Goal: Information Seeking & Learning: Find specific fact

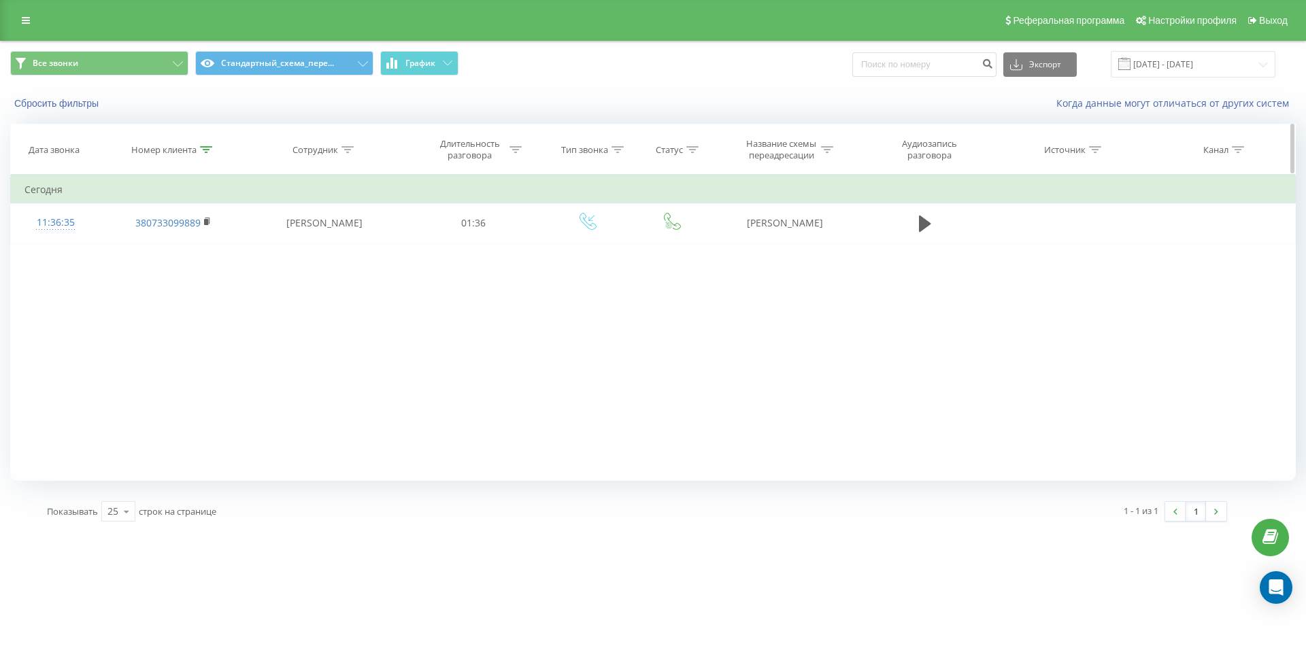
click at [202, 150] on icon at bounding box center [206, 149] width 12 height 7
drag, startPoint x: 178, startPoint y: 241, endPoint x: 31, endPoint y: 176, distance: 160.5
click at [103, 211] on div "Фильтровать по условию Содержит 380733099889 Отмена OK" at bounding box center [173, 236] width 148 height 122
paste input "505358944"
click button "OK" at bounding box center [202, 274] width 58 height 17
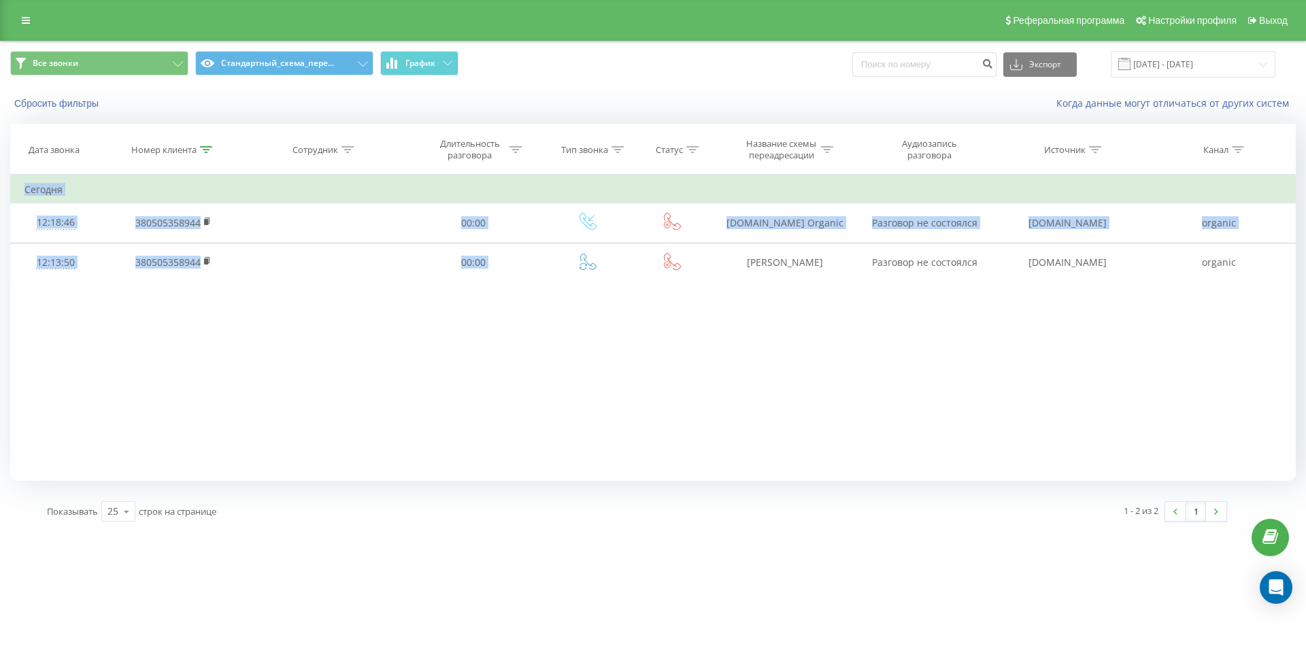
drag, startPoint x: 777, startPoint y: 276, endPoint x: 838, endPoint y: 286, distance: 61.4
click at [838, 286] on div "Фильтровать по условию Содержит 380505358944 Отмена OK Фильтровать по условию С…" at bounding box center [652, 328] width 1285 height 306
click at [760, 312] on div "Фильтровать по условию Содержит 380505358944 Отмена OK Фильтровать по условию С…" at bounding box center [652, 328] width 1285 height 306
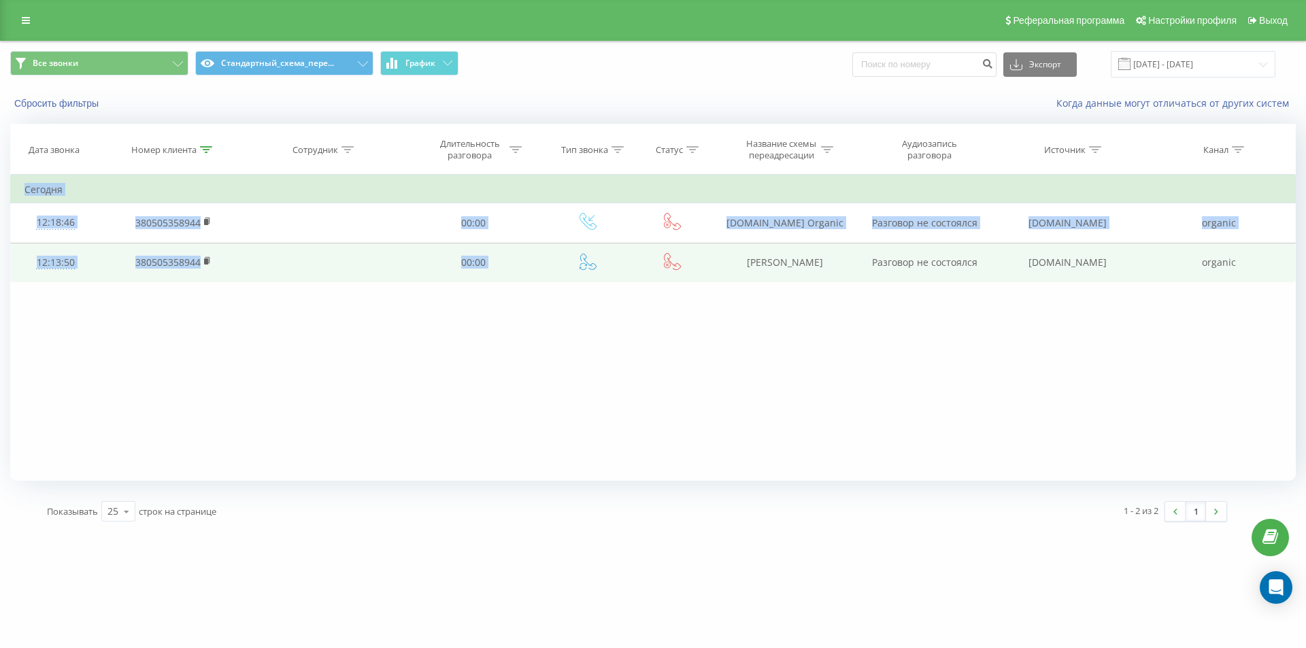
click at [735, 247] on td "[PERSON_NAME]" at bounding box center [784, 262] width 146 height 39
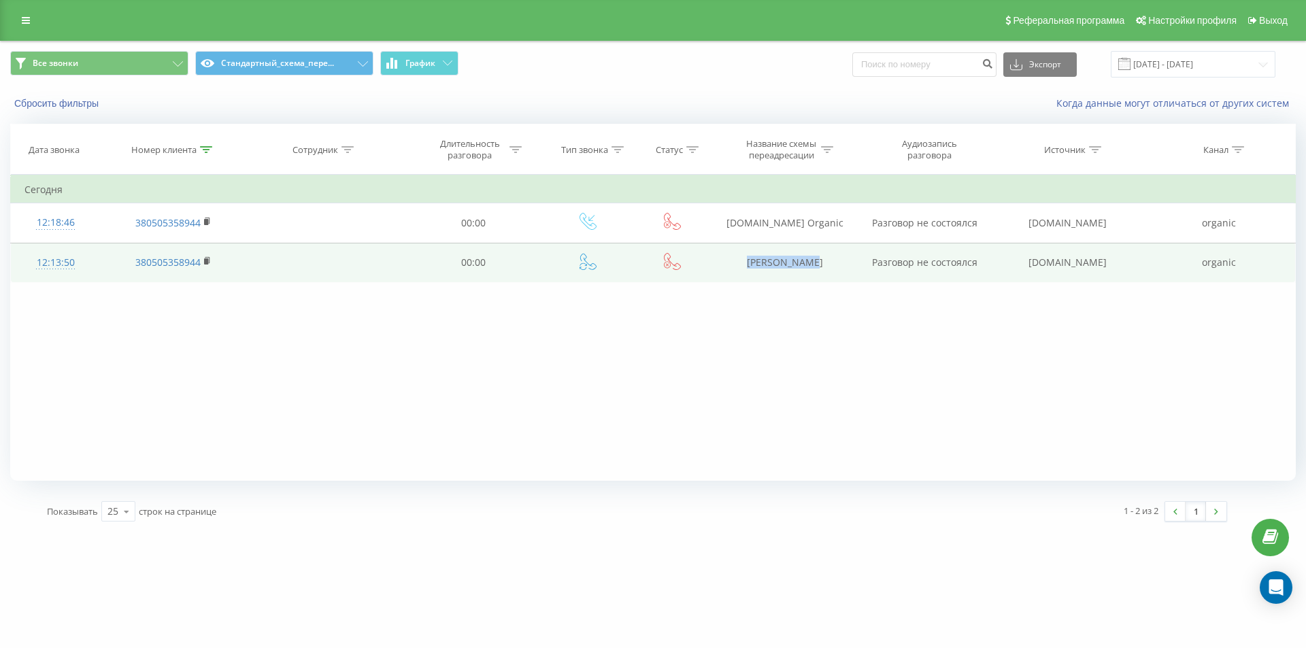
drag, startPoint x: 739, startPoint y: 258, endPoint x: 816, endPoint y: 261, distance: 76.9
click at [816, 261] on td "[PERSON_NAME]" at bounding box center [784, 262] width 146 height 39
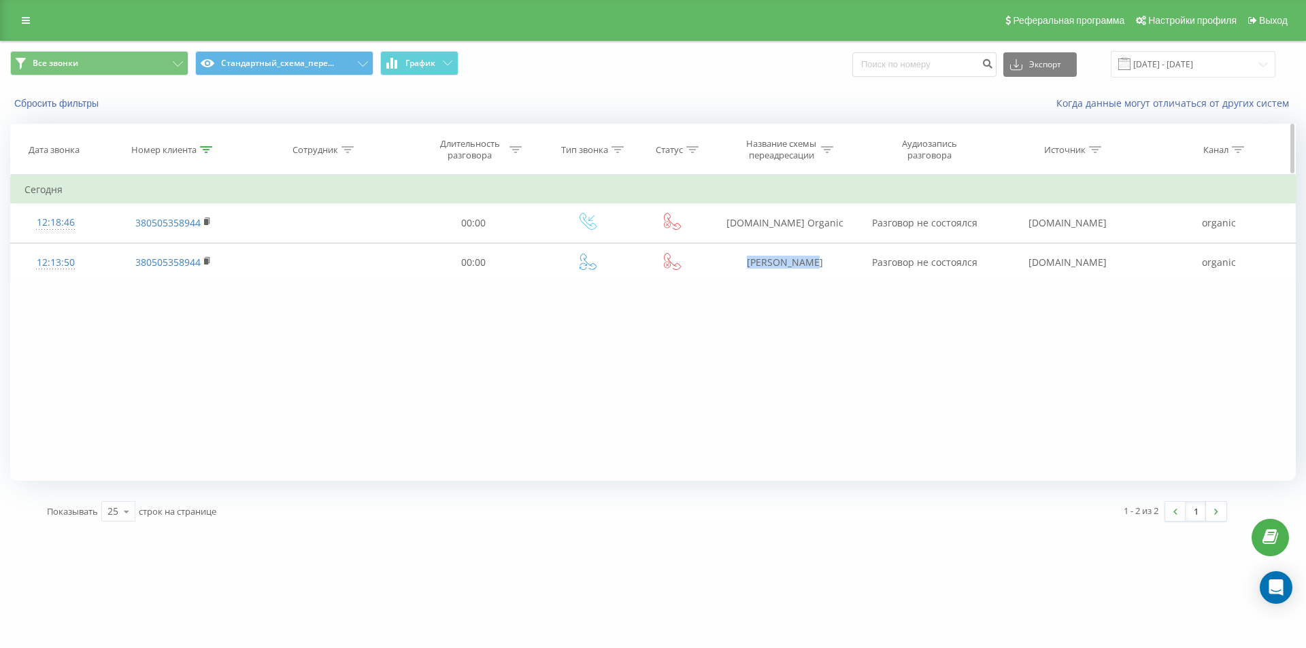
copy td "[PERSON_NAME]"
click at [208, 148] on icon at bounding box center [206, 149] width 12 height 7
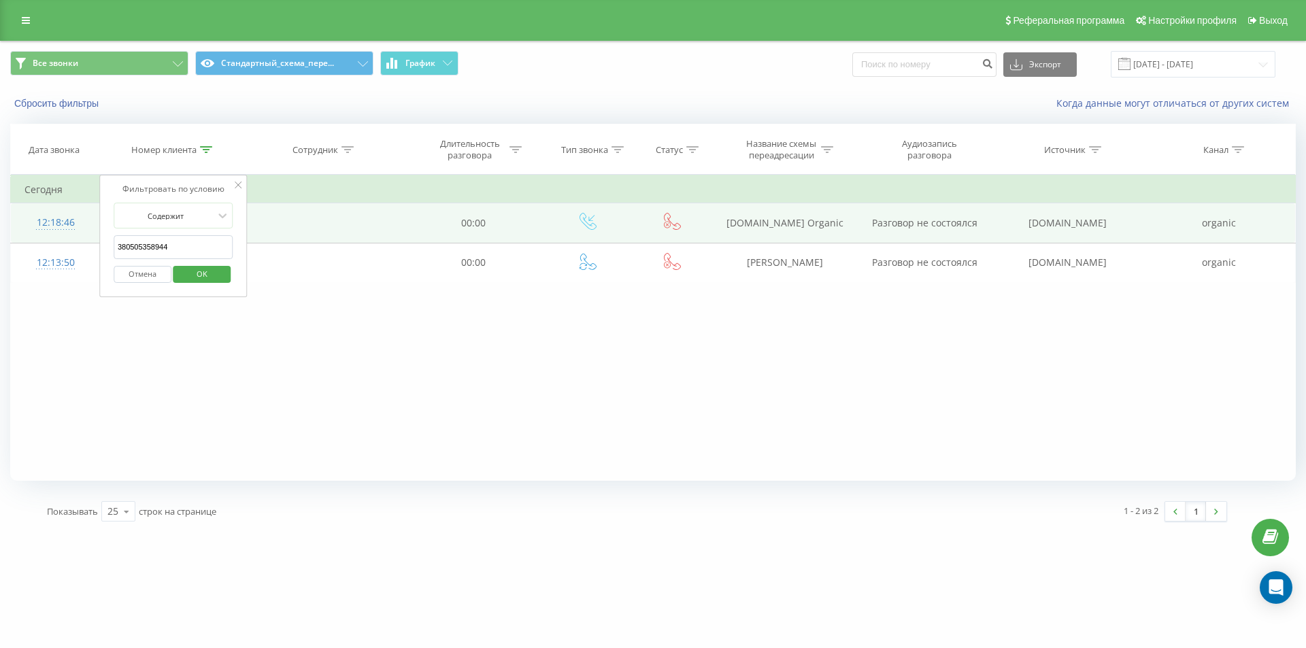
drag, startPoint x: 174, startPoint y: 249, endPoint x: 85, endPoint y: 215, distance: 95.3
click at [92, 222] on table "Фильтровать по условию Содержит 380505358944 Отмена OK Фильтровать по условию С…" at bounding box center [652, 229] width 1285 height 108
paste input "631000220"
click button "OK" at bounding box center [202, 274] width 58 height 17
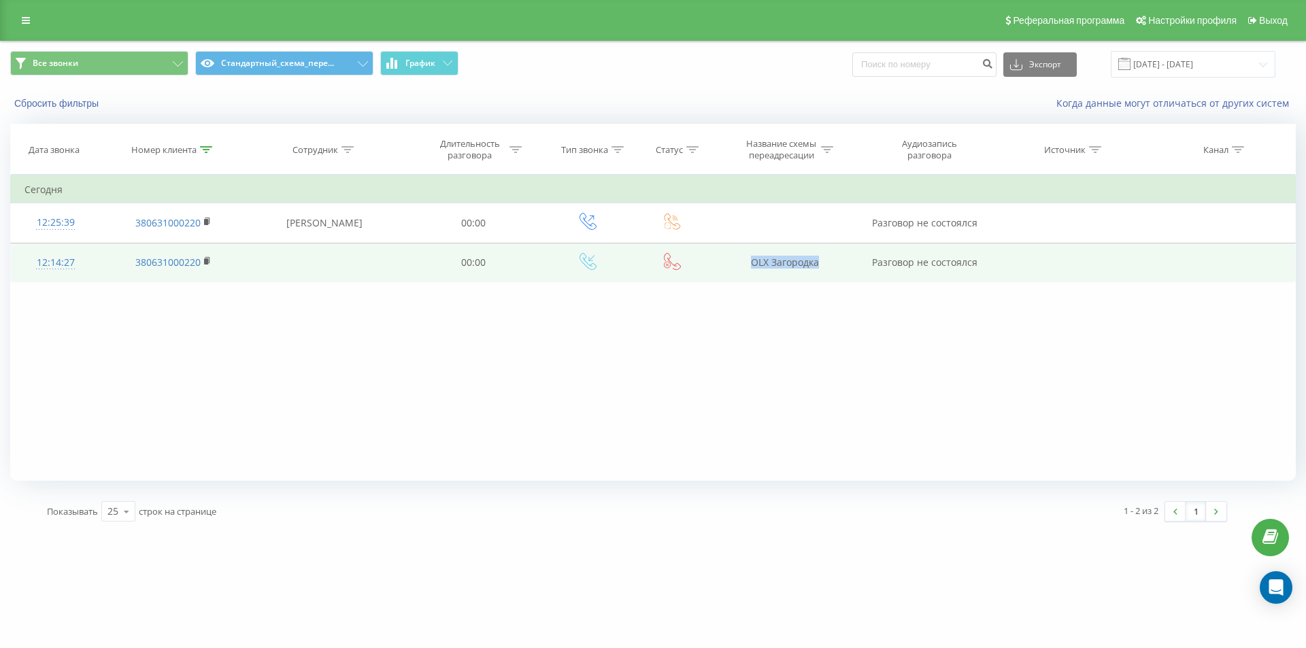
drag, startPoint x: 845, startPoint y: 268, endPoint x: 866, endPoint y: 268, distance: 21.8
click at [866, 268] on tr "12:14:27 380631000220 00:00 OLX Загородка Разговор не состоялся" at bounding box center [653, 262] width 1284 height 39
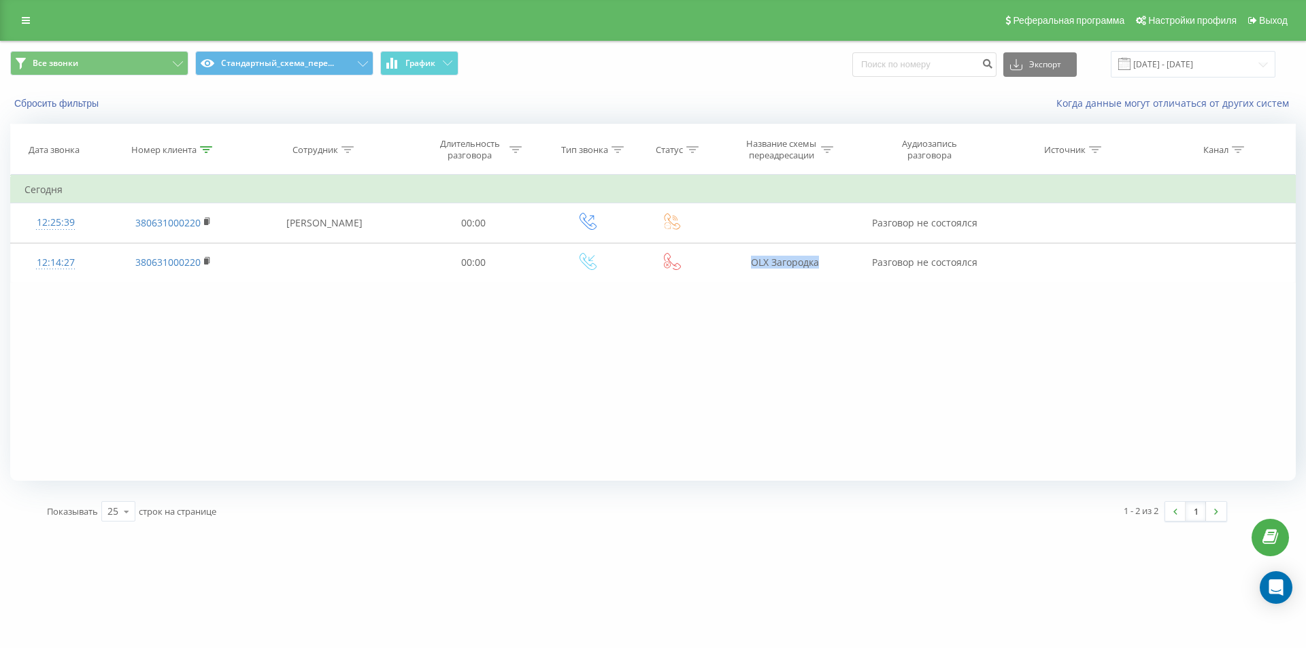
copy td "OLX Загородка"
click at [205, 151] on div at bounding box center [206, 150] width 12 height 12
click at [205, 152] on icon at bounding box center [206, 149] width 12 height 7
click at [208, 151] on icon at bounding box center [206, 149] width 12 height 7
drag, startPoint x: 130, startPoint y: 235, endPoint x: 67, endPoint y: 195, distance: 74.3
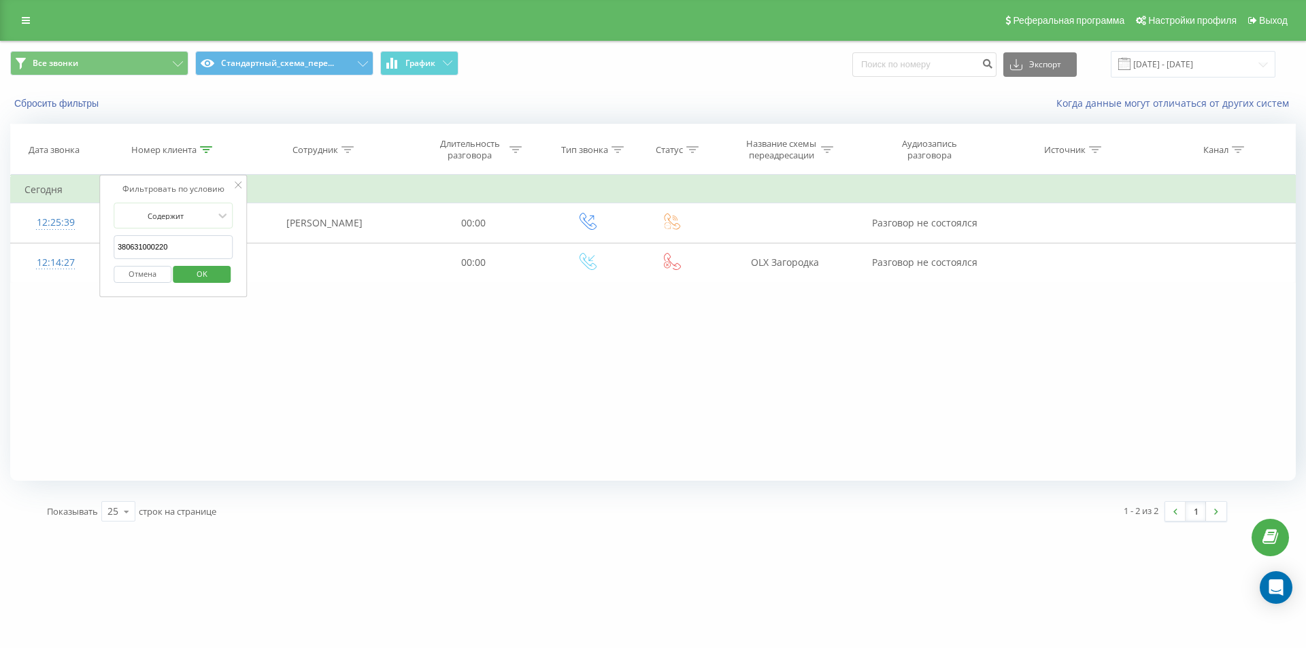
click at [84, 210] on table "Фильтровать по условию Содержит 380631000220 Отмена OK Фильтровать по условию С…" at bounding box center [652, 229] width 1285 height 108
paste input "503613228"
click button "OK" at bounding box center [202, 274] width 58 height 17
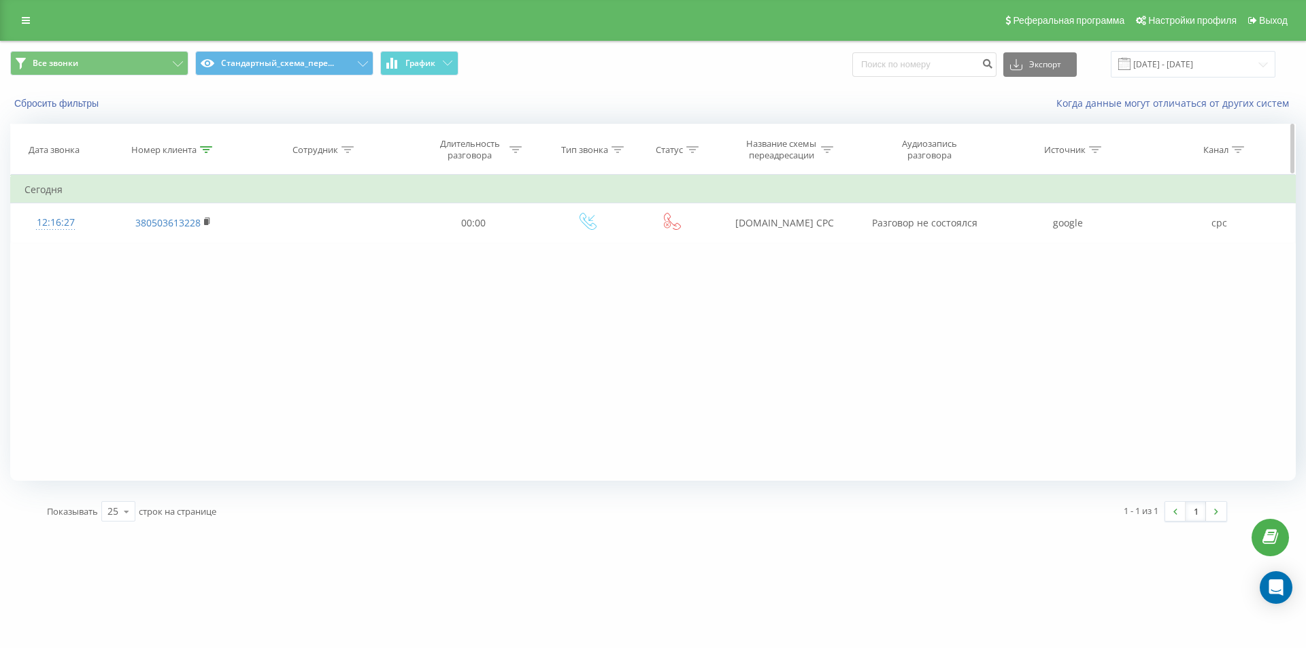
click at [203, 144] on div at bounding box center [206, 150] width 12 height 12
drag, startPoint x: 175, startPoint y: 246, endPoint x: 32, endPoint y: 201, distance: 150.5
click at [62, 215] on table "Фильтровать по условию Содержит 380503613228 Отмена OK Фильтровать по условию С…" at bounding box center [652, 209] width 1285 height 68
paste input "63730441"
click button "OK" at bounding box center [202, 274] width 58 height 17
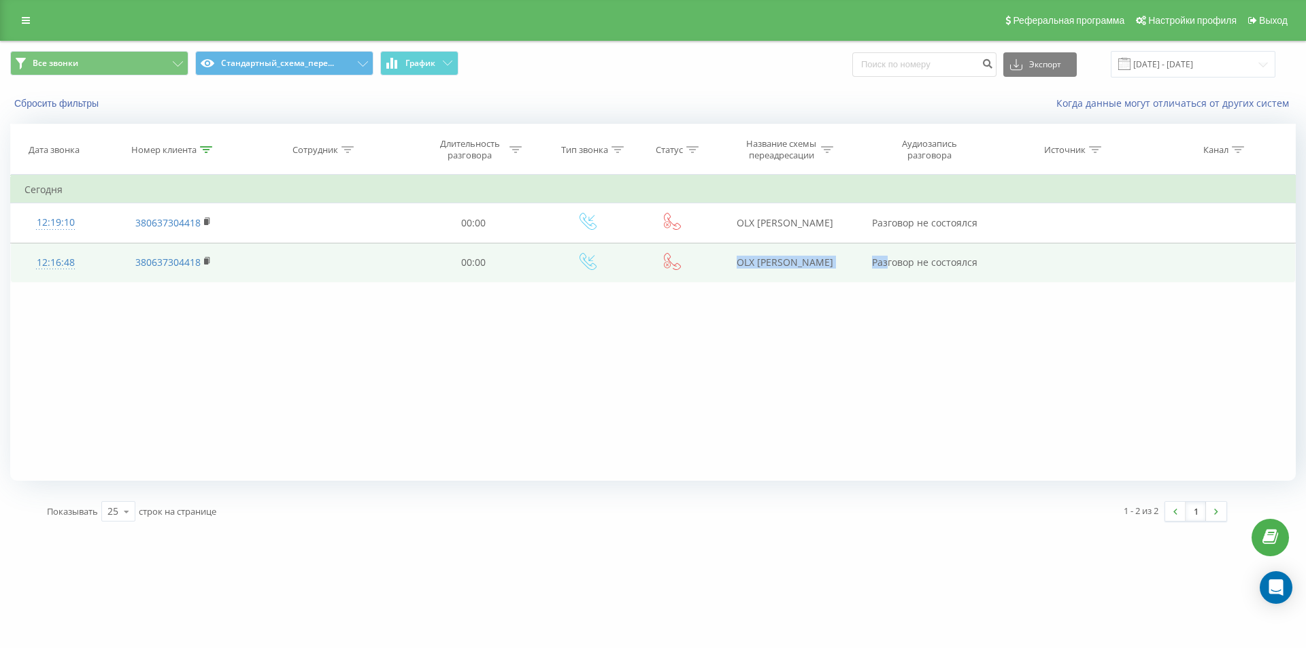
click at [885, 265] on tr "12:16:48 380637304418 00:00 OLX [PERSON_NAME] Разговор не состоялся" at bounding box center [653, 262] width 1284 height 39
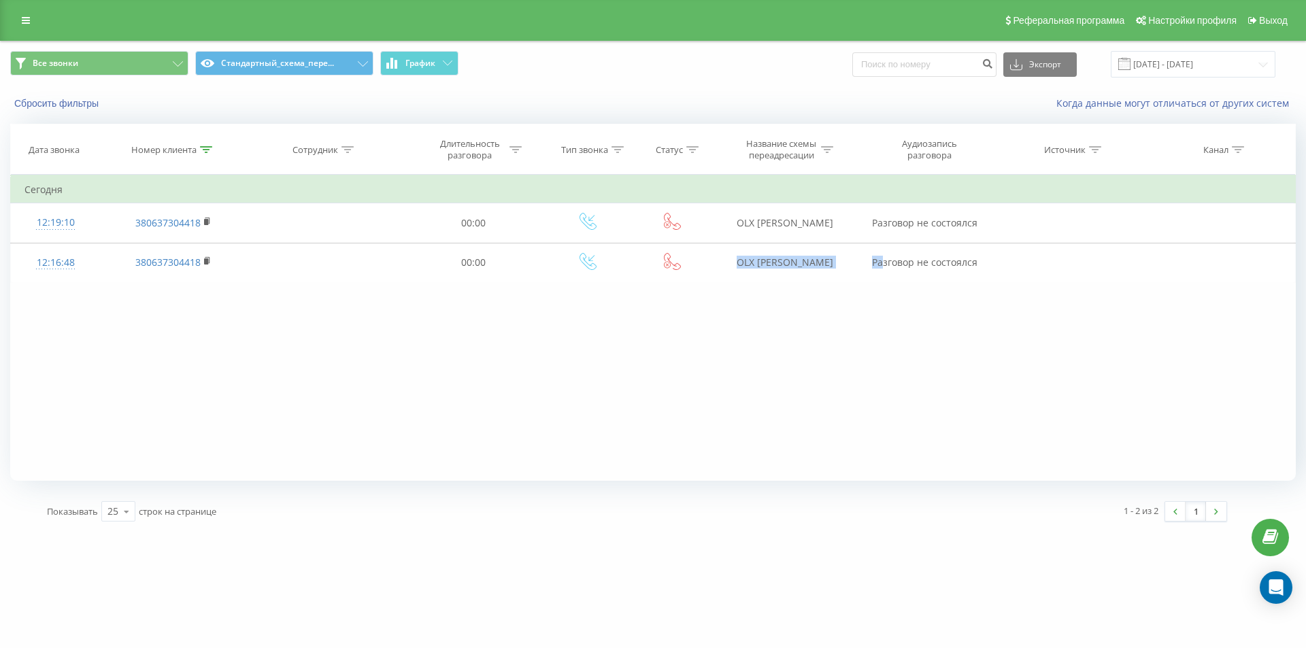
copy tr "OLX [PERSON_NAME] Ра"
click at [746, 303] on div "Фильтровать по условию Содержит 380637304418 Отмена OK Фильтровать по условию С…" at bounding box center [652, 328] width 1285 height 306
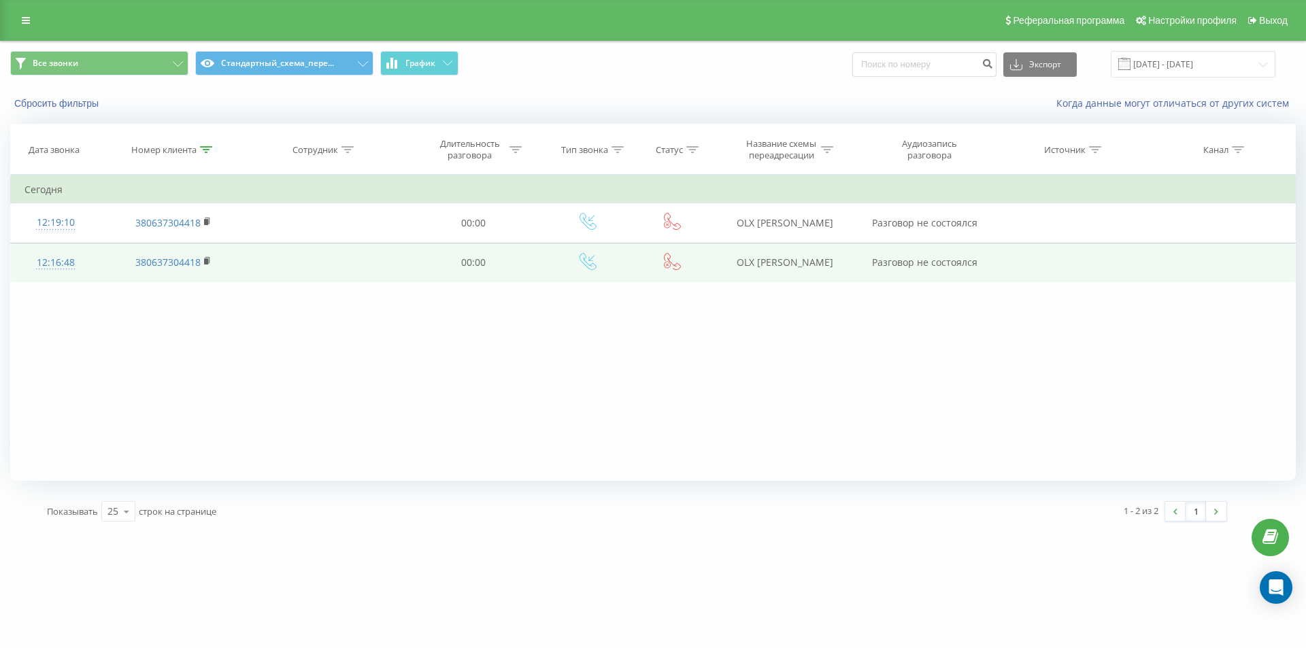
drag, startPoint x: 720, startPoint y: 262, endPoint x: 834, endPoint y: 271, distance: 114.5
click at [834, 271] on td "OLX [PERSON_NAME]" at bounding box center [784, 262] width 146 height 39
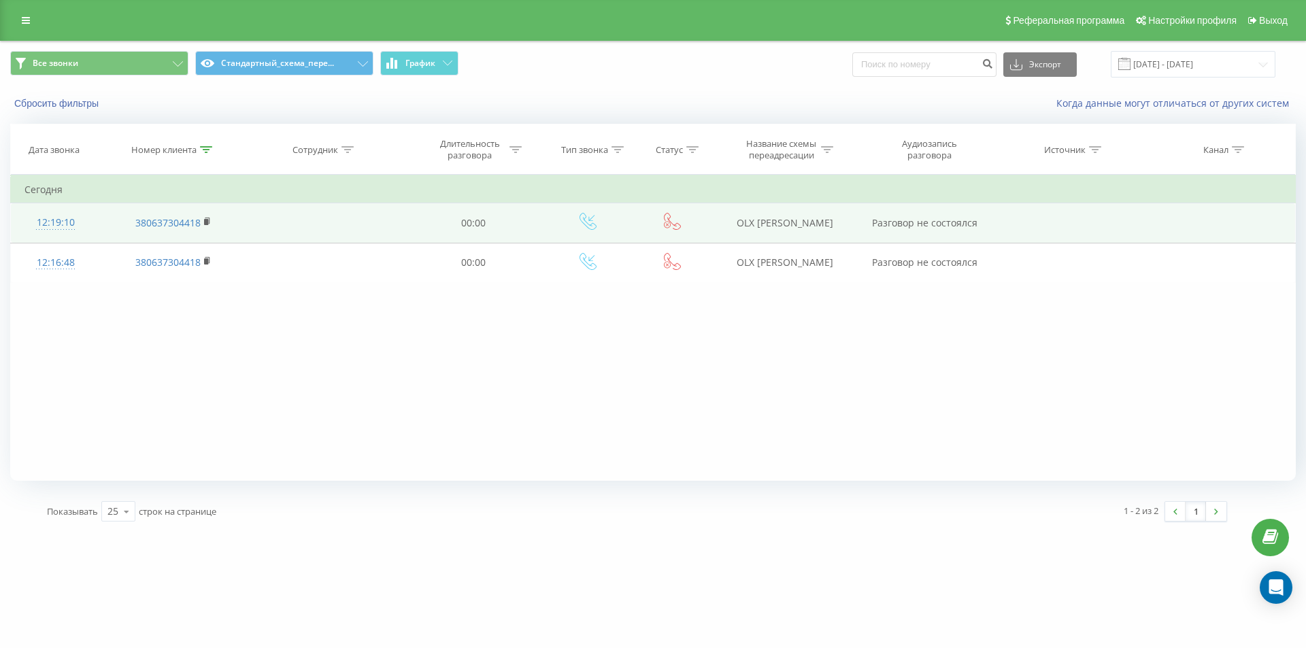
copy td "OLX [PERSON_NAME]"
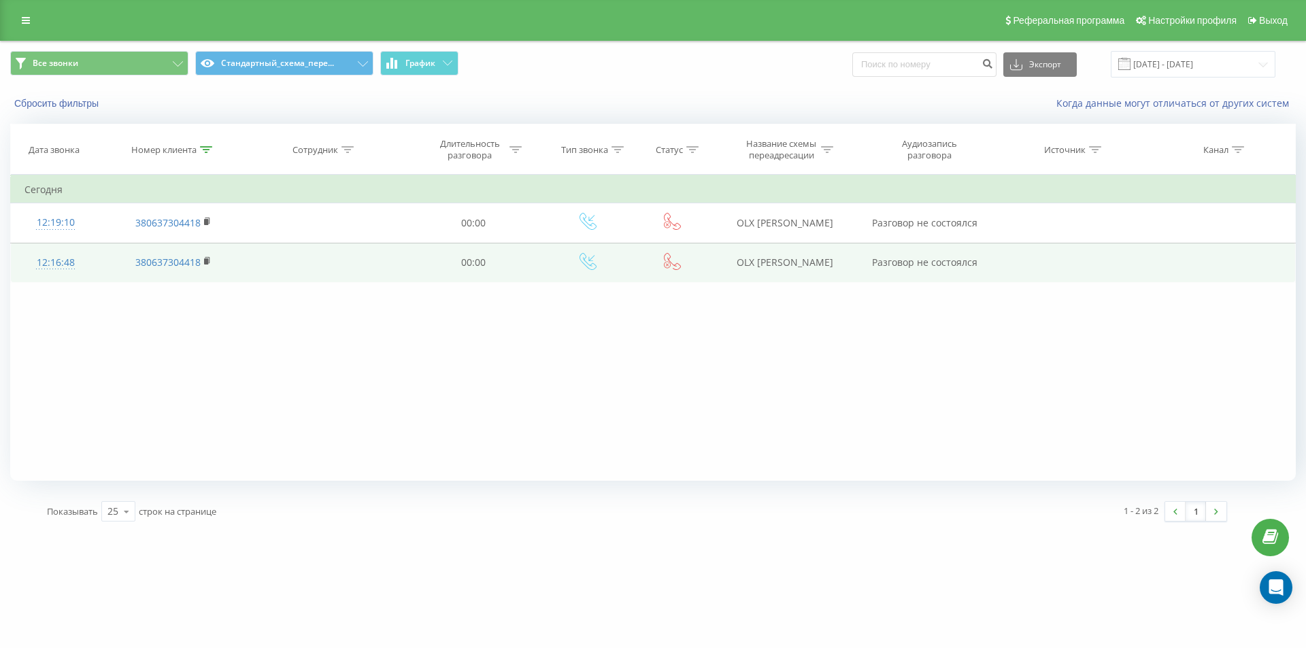
click at [65, 262] on div "12:16:48" at bounding box center [55, 263] width 62 height 27
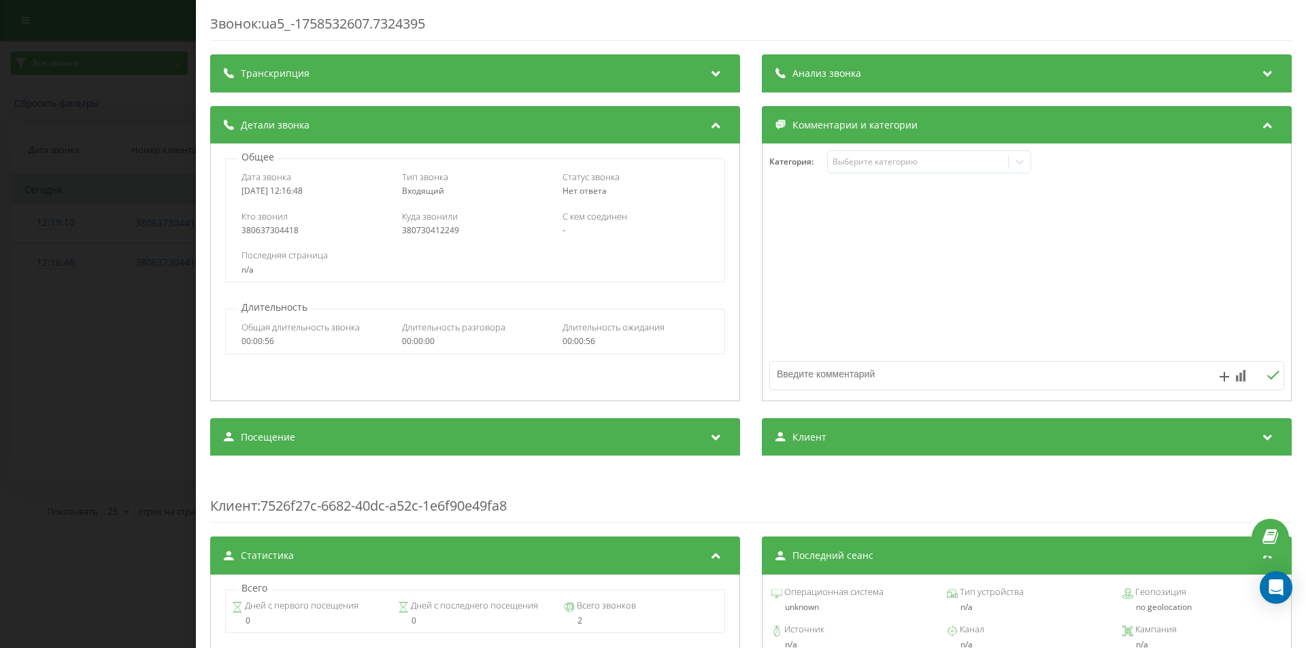
click at [89, 337] on div "Звонок : ua5_-1758532607.7324395 Транскрипция Для анализа AI будущих звонков на…" at bounding box center [653, 324] width 1306 height 648
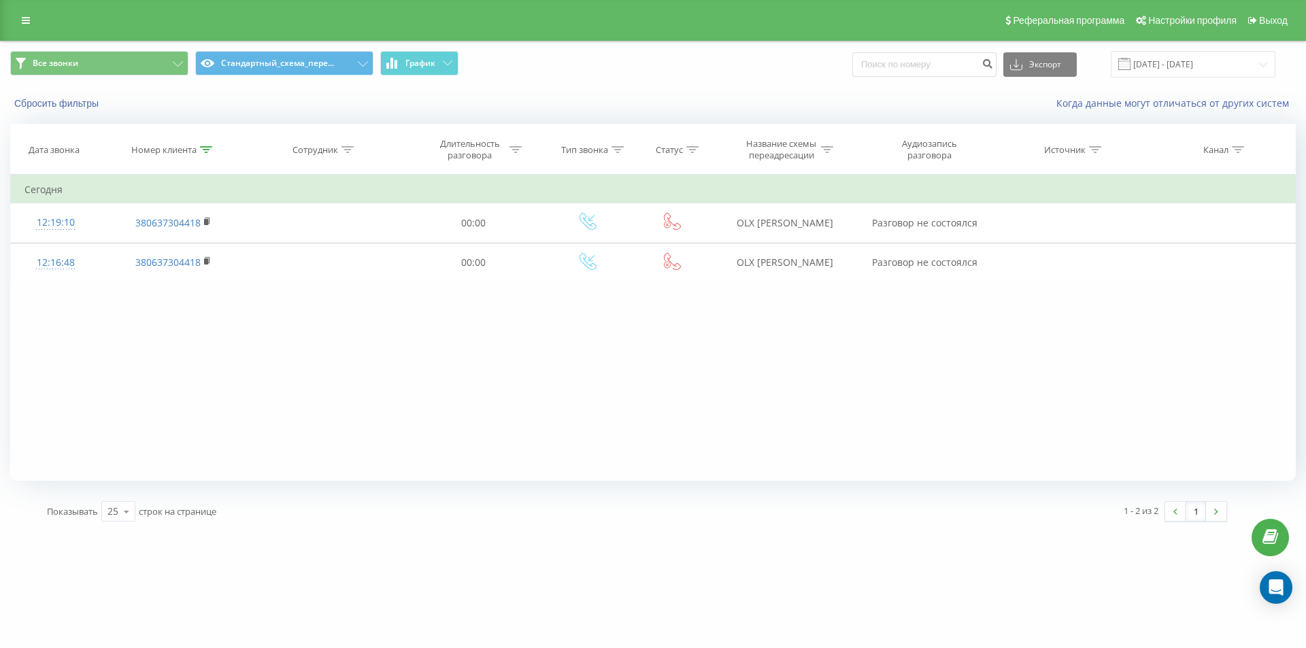
drag, startPoint x: 205, startPoint y: 149, endPoint x: 196, endPoint y: 207, distance: 59.2
click at [205, 150] on icon at bounding box center [206, 149] width 12 height 7
drag, startPoint x: 196, startPoint y: 241, endPoint x: 59, endPoint y: 193, distance: 145.0
click at [75, 203] on table "Фильтровать по условию Содержит 380637304418 Отмена OK Фильтровать по условию С…" at bounding box center [652, 229] width 1285 height 108
paste input "3788461"
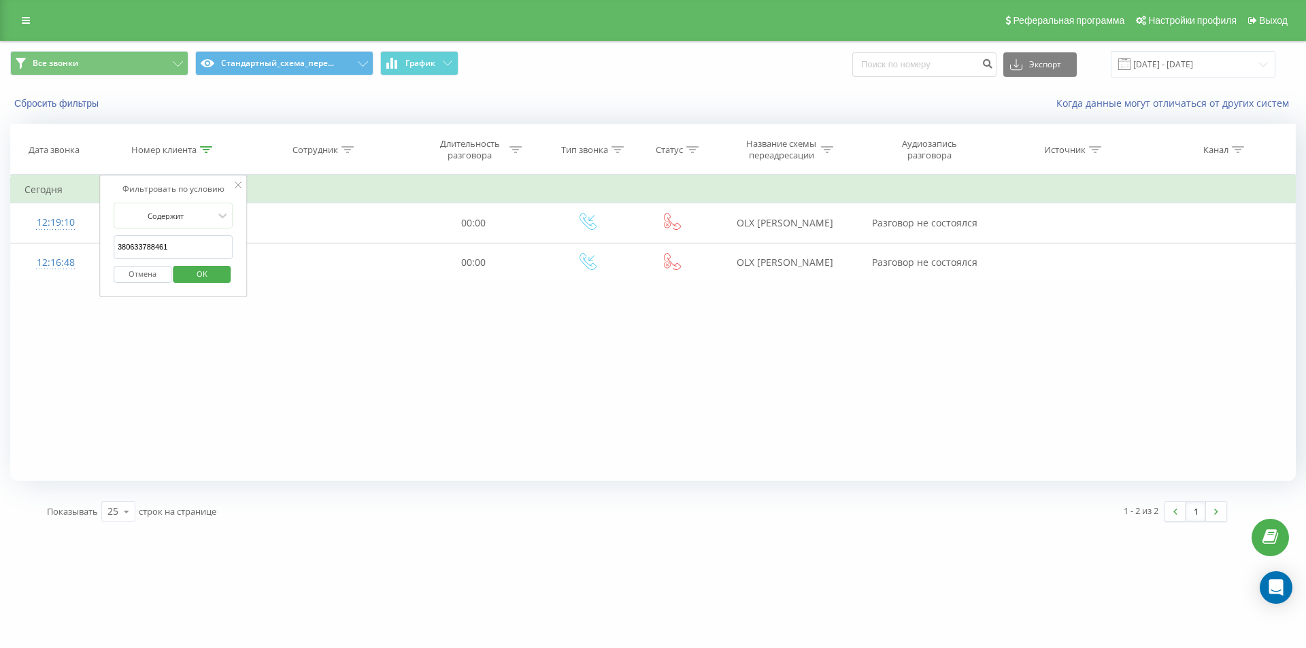
click button "OK" at bounding box center [202, 274] width 58 height 17
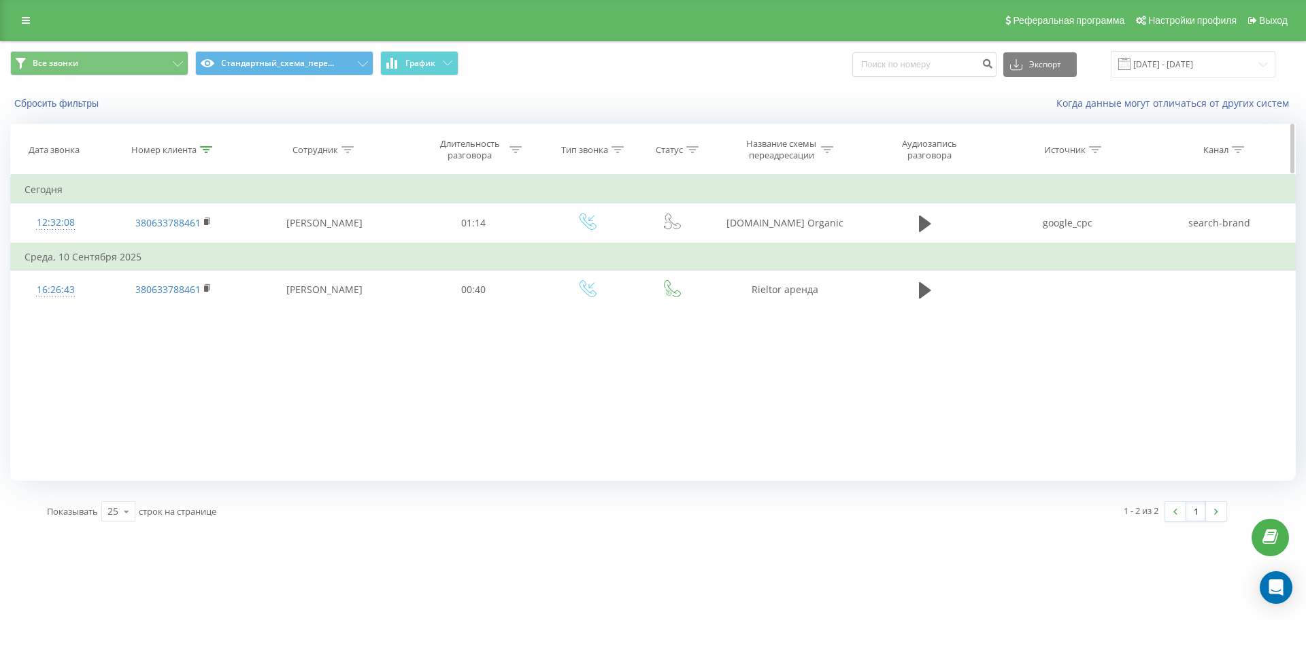
click at [205, 154] on div at bounding box center [206, 150] width 12 height 12
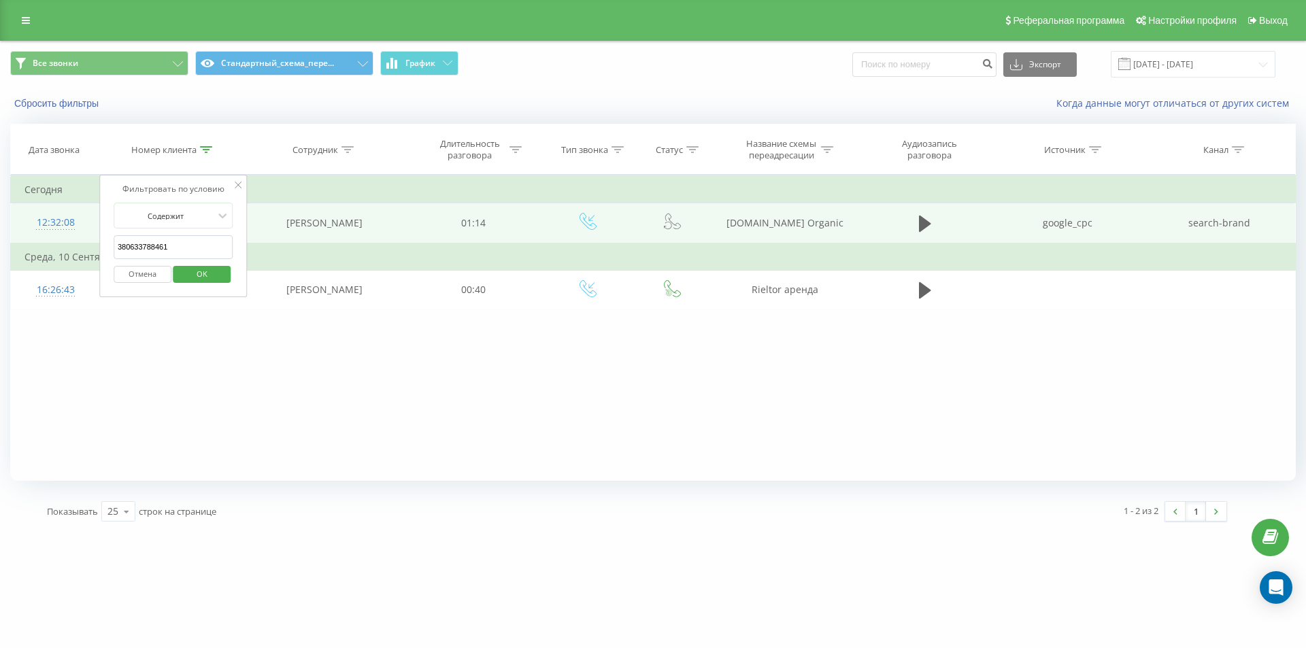
drag, startPoint x: 184, startPoint y: 254, endPoint x: 97, endPoint y: 233, distance: 89.4
click at [120, 240] on input "380633788461" at bounding box center [174, 247] width 120 height 24
paste input "380982169015"
click button "OK" at bounding box center [202, 274] width 58 height 17
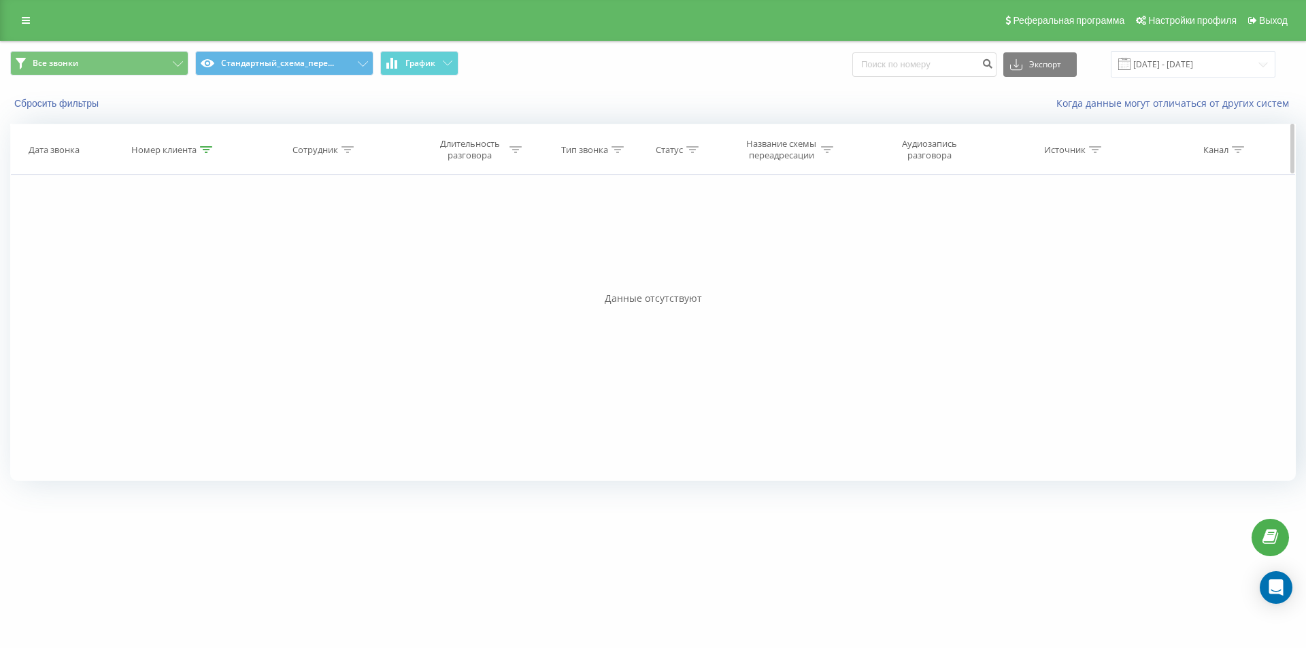
click at [209, 151] on icon at bounding box center [206, 149] width 12 height 7
paste input "text"
drag, startPoint x: 174, startPoint y: 251, endPoint x: 108, endPoint y: 239, distance: 67.1
click at [108, 239] on div "Фильтровать по условию Содержит 380982169015 Отмена OK" at bounding box center [173, 236] width 148 height 122
click button "OK" at bounding box center [202, 274] width 58 height 17
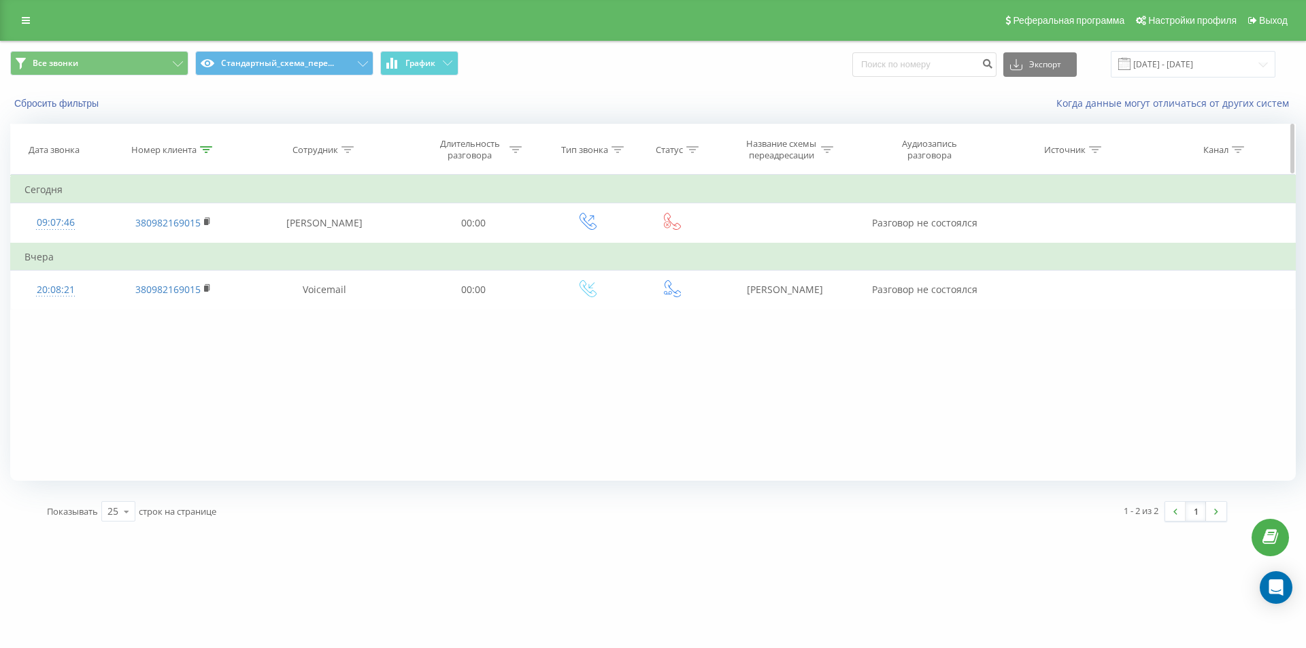
click at [206, 150] on icon at bounding box center [206, 149] width 12 height 7
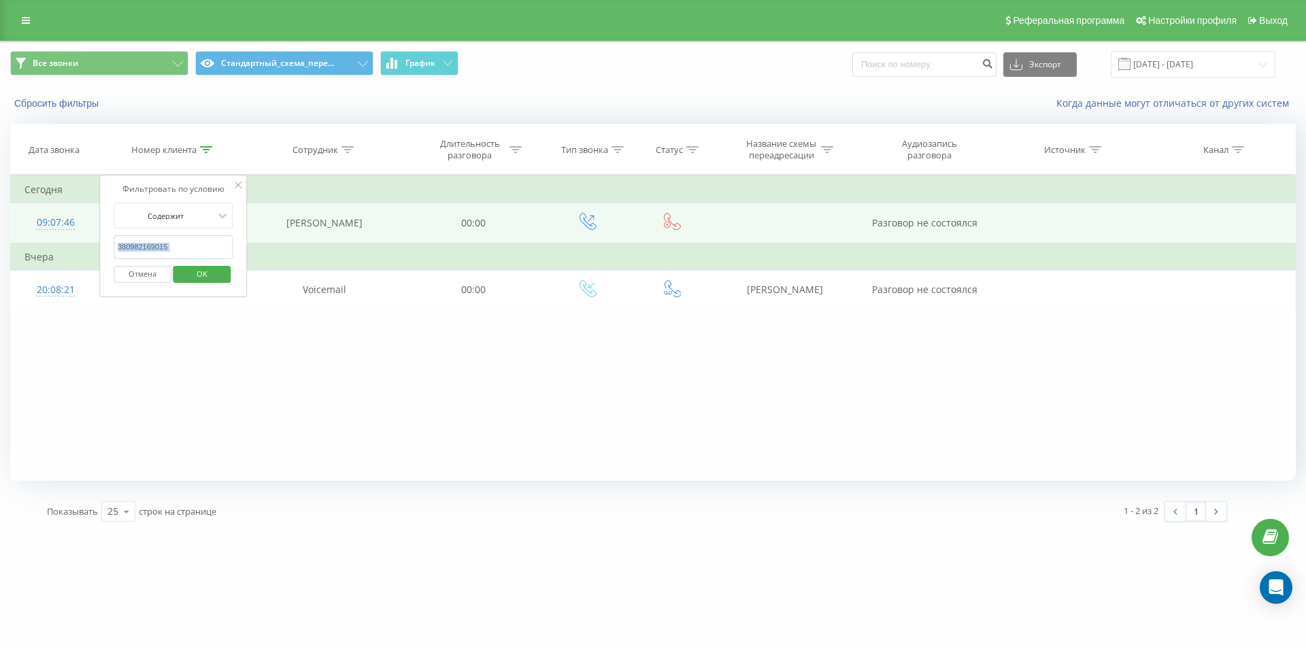
drag, startPoint x: 190, startPoint y: 260, endPoint x: 90, endPoint y: 235, distance: 103.9
click at [101, 239] on div "Фильтровать по условию Содержит 380982169015 Отмена OK" at bounding box center [173, 236] width 148 height 122
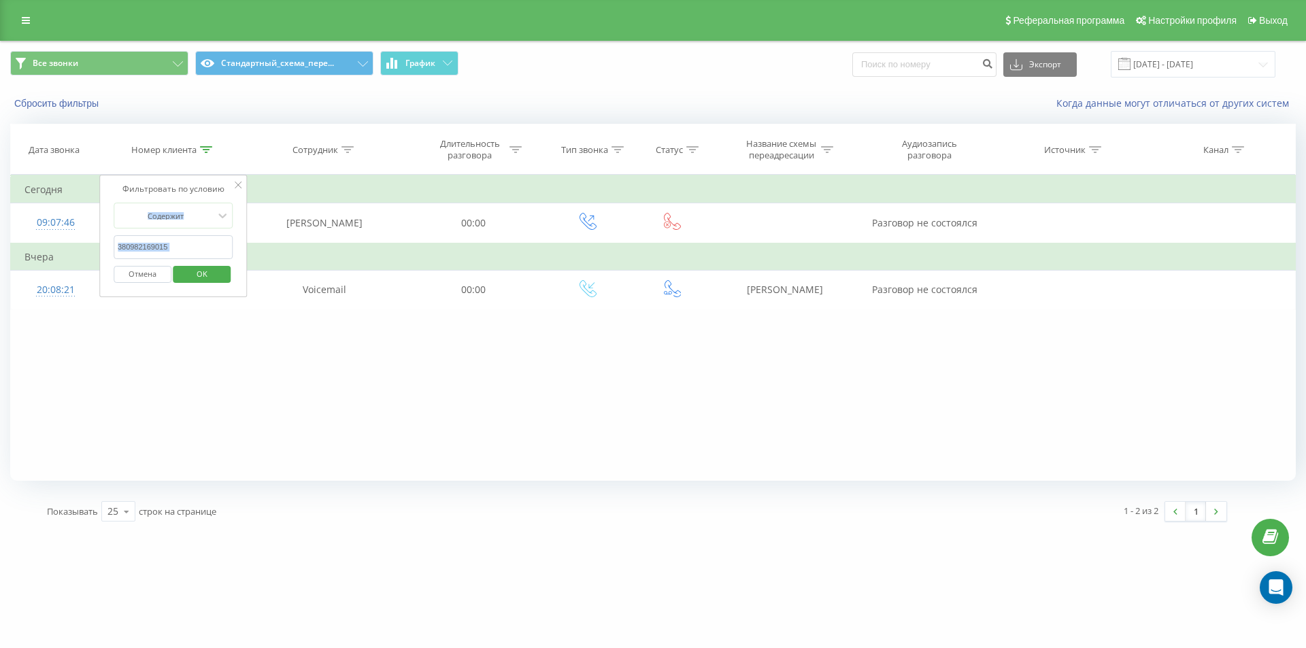
click at [177, 243] on input "380982169015" at bounding box center [174, 247] width 120 height 24
click at [185, 248] on input "380982169015" at bounding box center [174, 247] width 120 height 24
click at [184, 248] on input "380982169015" at bounding box center [174, 247] width 120 height 24
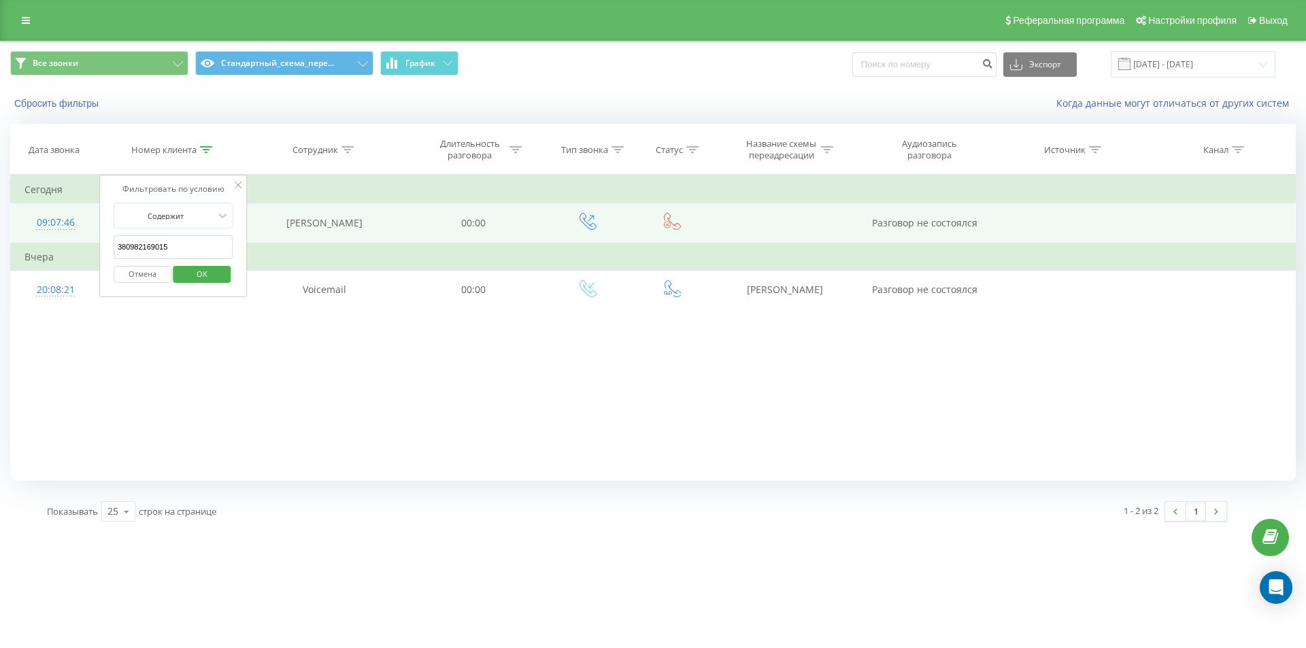
drag, startPoint x: 125, startPoint y: 239, endPoint x: 92, endPoint y: 226, distance: 35.1
click at [97, 228] on table "Фильтровать по условию Содержит 380982169015 Отмена OK Фильтровать по условию С…" at bounding box center [652, 242] width 1285 height 135
paste input "674635891"
type input "380674635891"
click button "OK" at bounding box center [202, 274] width 58 height 17
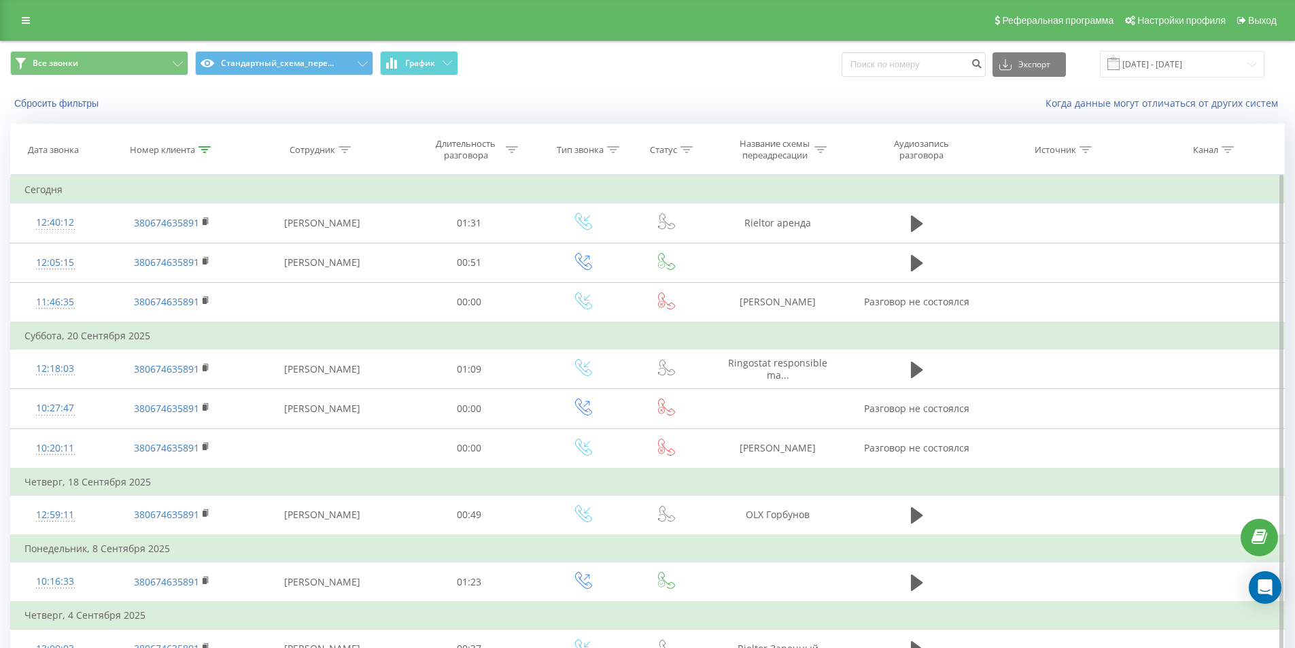
drag, startPoint x: 205, startPoint y: 152, endPoint x: 173, endPoint y: 230, distance: 83.8
click at [205, 153] on div at bounding box center [205, 150] width 12 height 12
click at [146, 275] on button "Отмена" at bounding box center [141, 274] width 58 height 17
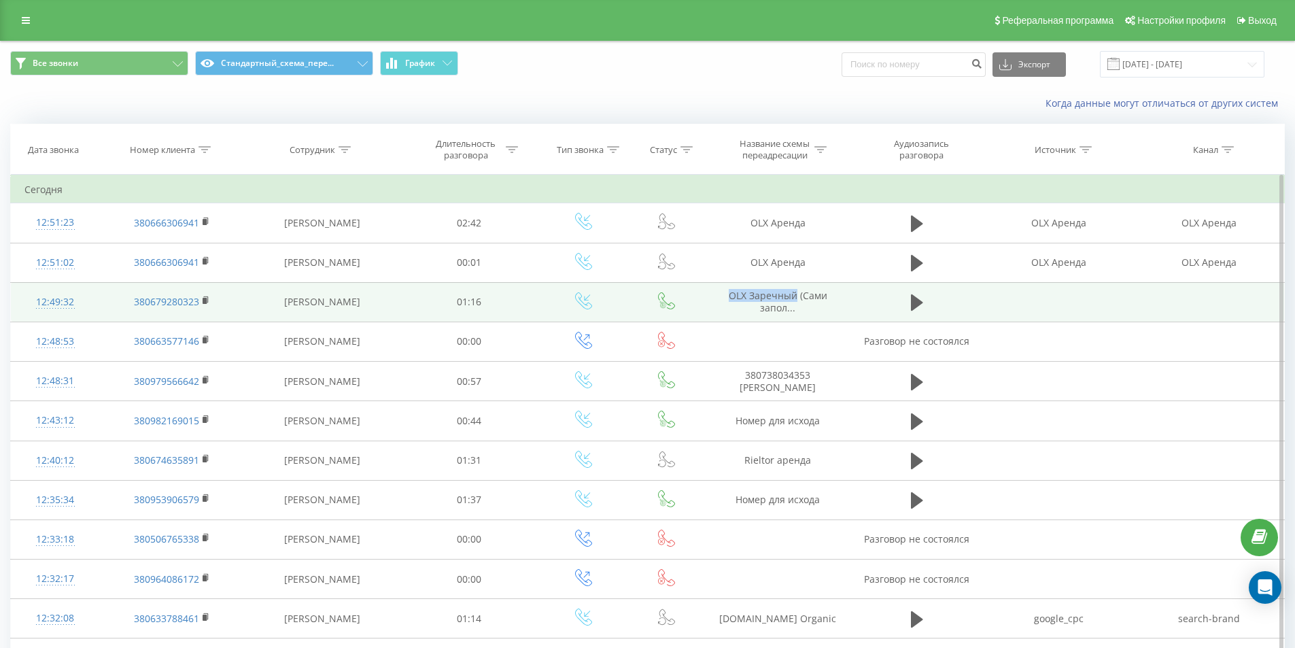
drag, startPoint x: 789, startPoint y: 304, endPoint x: 795, endPoint y: 296, distance: 9.7
click at [795, 296] on td "OLX Заречный (Сами запол..." at bounding box center [778, 301] width 145 height 39
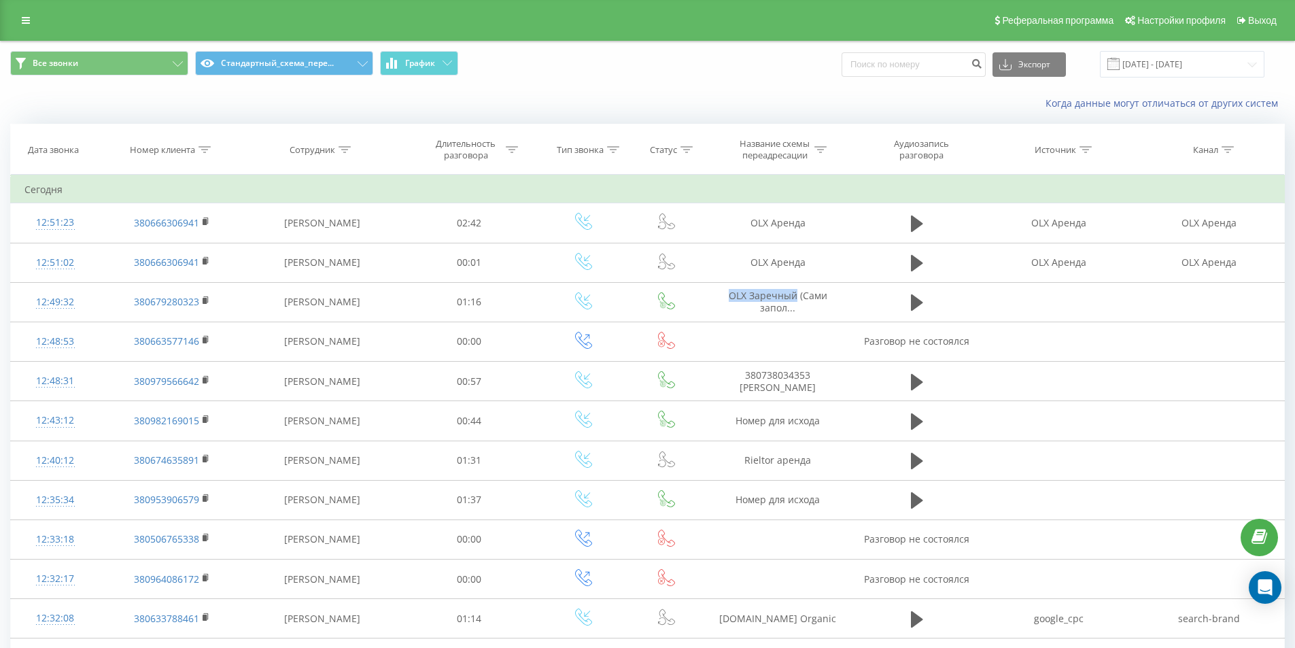
copy span "OLX Заречный"
drag, startPoint x: 209, startPoint y: 152, endPoint x: 192, endPoint y: 186, distance: 38.3
click at [207, 158] on th "Номер клиента" at bounding box center [171, 149] width 145 height 50
drag, startPoint x: 203, startPoint y: 146, endPoint x: 191, endPoint y: 194, distance: 49.8
click at [203, 149] on icon at bounding box center [205, 149] width 12 height 7
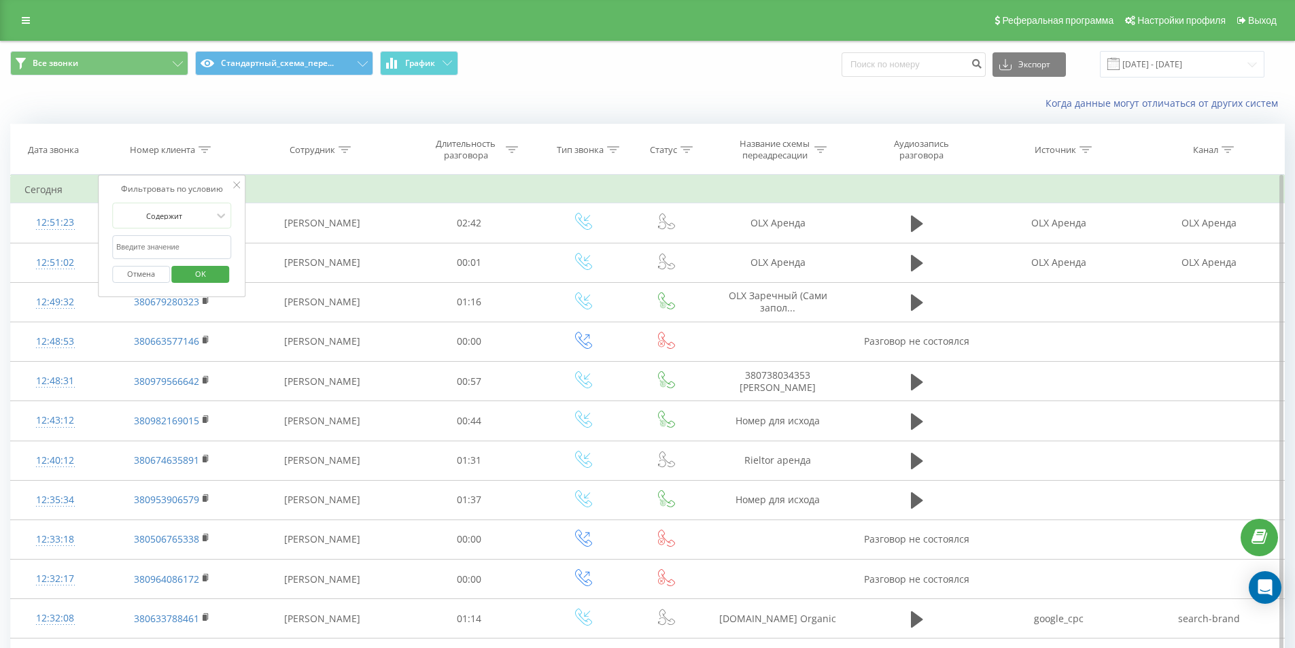
click at [180, 244] on input "text" at bounding box center [172, 247] width 120 height 24
paste input "380679280323"
click button "OK" at bounding box center [201, 274] width 58 height 17
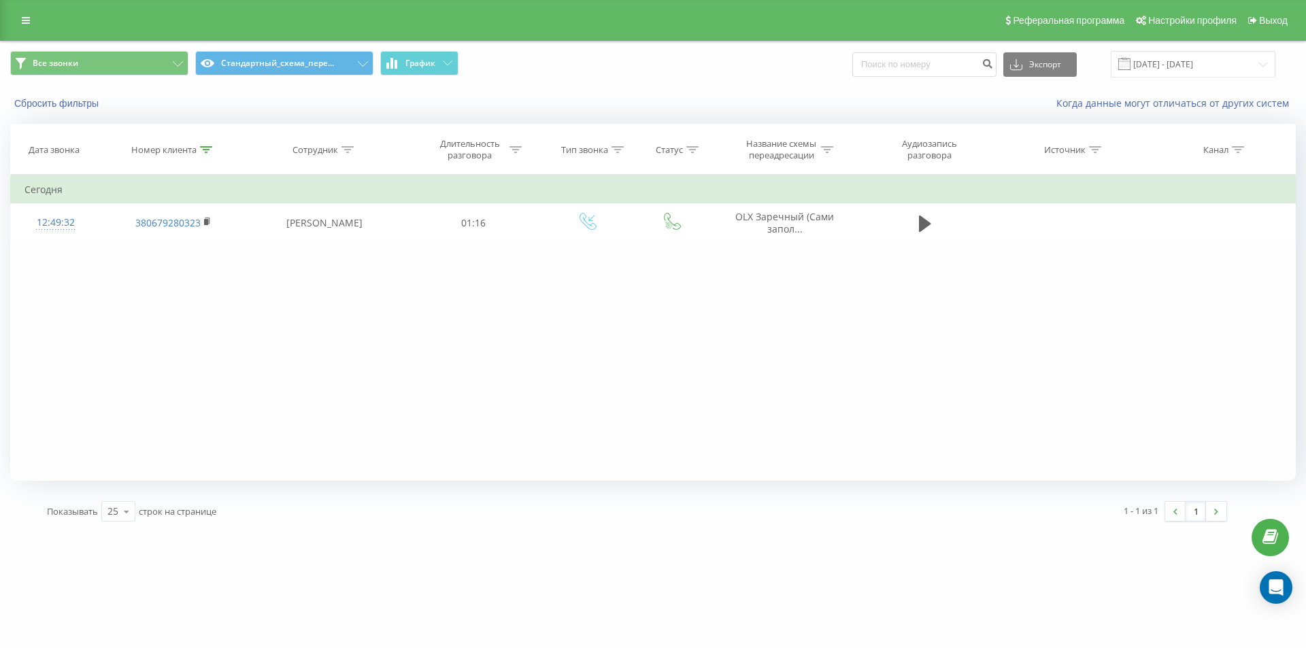
click at [206, 152] on icon at bounding box center [206, 149] width 12 height 7
drag, startPoint x: 183, startPoint y: 244, endPoint x: 113, endPoint y: 229, distance: 71.6
click at [126, 235] on form "Содержит 380679280323 Отмена OK" at bounding box center [174, 246] width 120 height 87
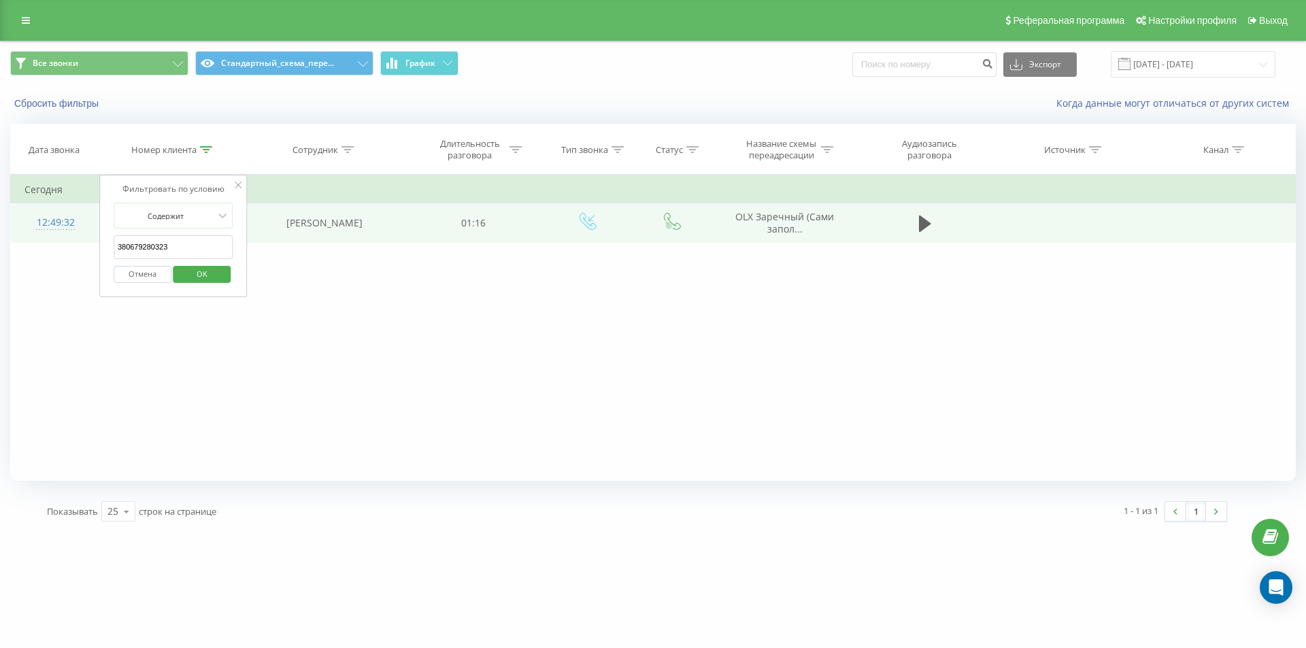
paste input "380680986581"
drag, startPoint x: 186, startPoint y: 242, endPoint x: 73, endPoint y: 228, distance: 113.1
click at [73, 228] on table "Фильтровать по условию Содержит 38380680986581 Отмена OK Фильтровать по условию…" at bounding box center [652, 209] width 1285 height 68
paste input "text"
type input "380680986581"
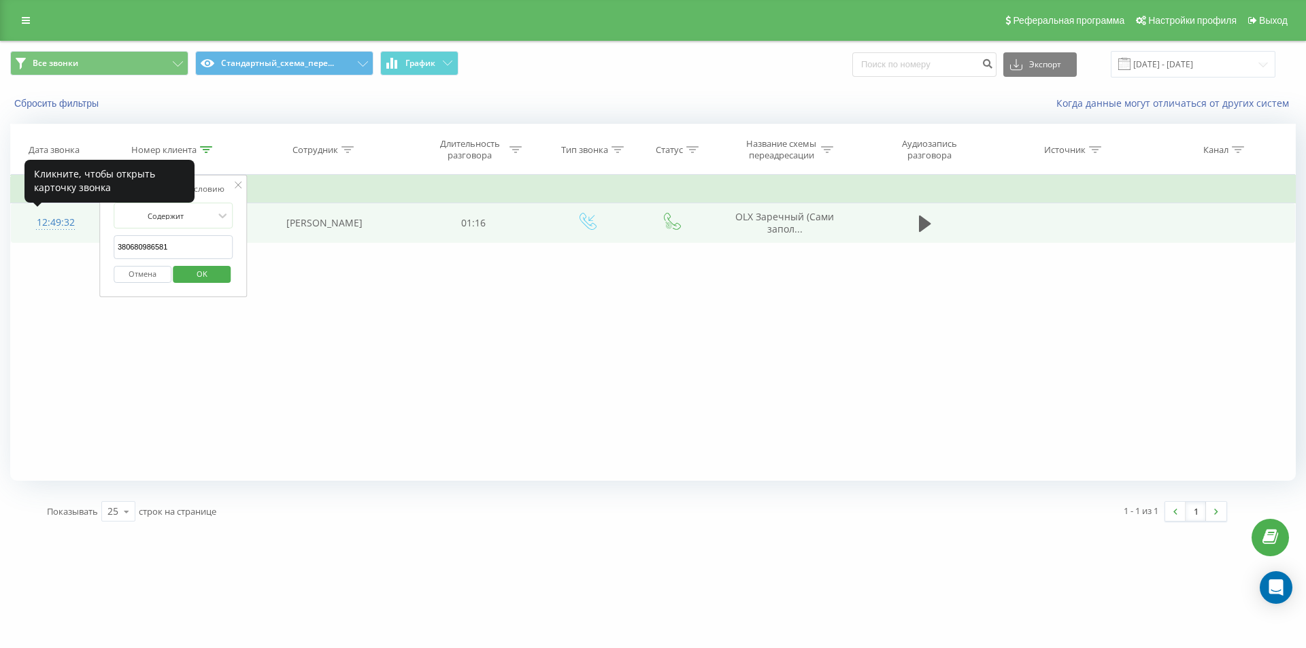
click button "OK" at bounding box center [202, 274] width 58 height 17
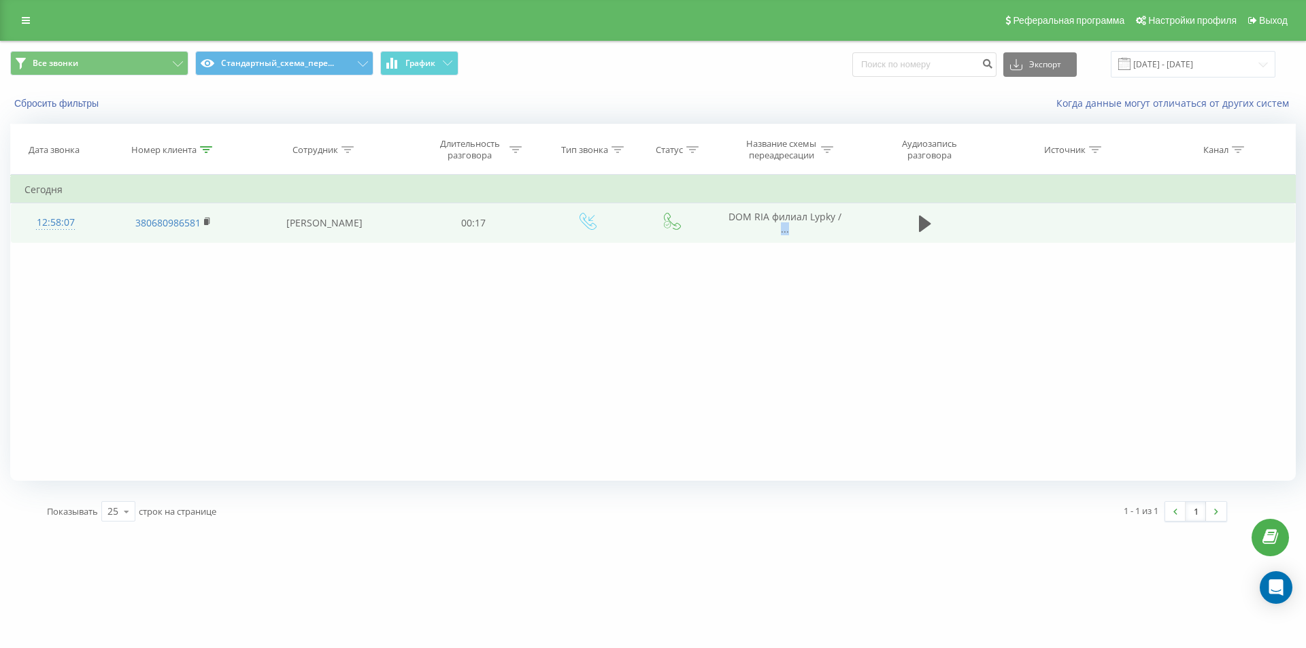
drag, startPoint x: 719, startPoint y: 231, endPoint x: 674, endPoint y: 213, distance: 49.1
click at [874, 219] on tr "12:58:07 380680986581 [PERSON_NAME] 00:17 DOM RIA филиал Lypky / ..." at bounding box center [653, 222] width 1284 height 39
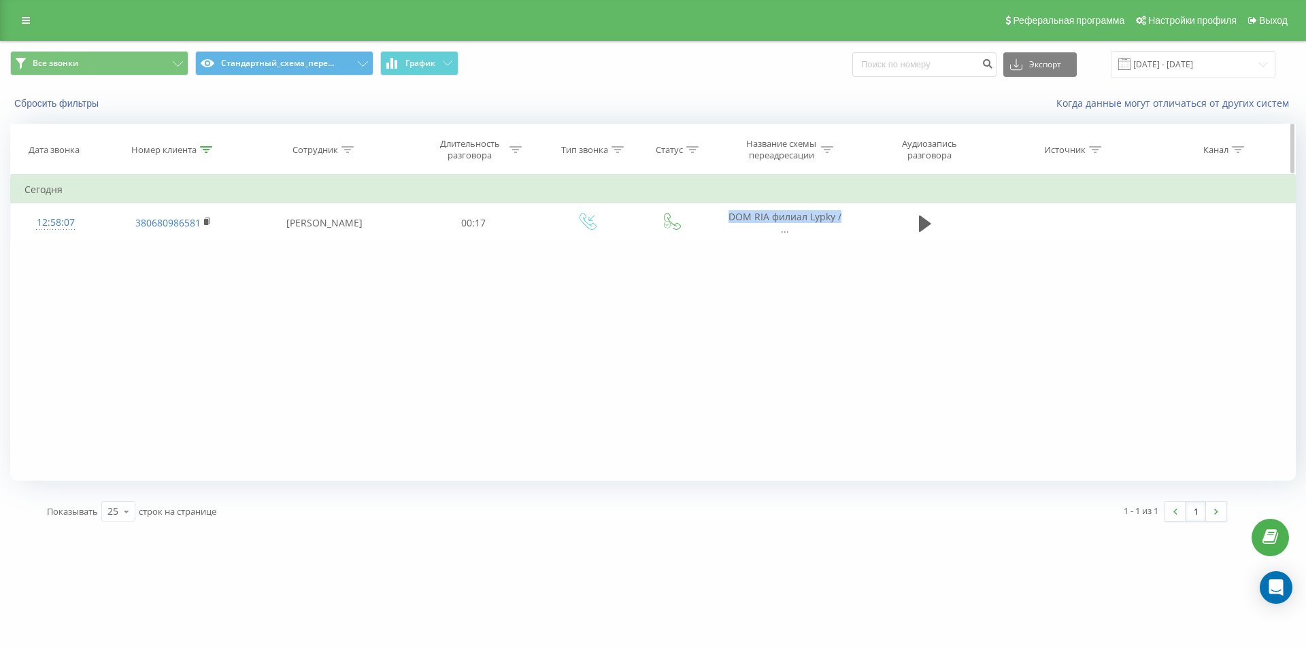
drag, startPoint x: 717, startPoint y: 216, endPoint x: 711, endPoint y: 146, distance: 70.4
click at [796, 192] on tbody "Сегодня 12:58:07 380680986581 [PERSON_NAME] 00:17 DOM RIA филиал Lypky / ..." at bounding box center [653, 209] width 1284 height 67
copy tbody "Сегодня 12:58:07 380680986581 [PERSON_NAME] 00:17"
click at [746, 271] on div "Фильтровать по условию Содержит 380680986581 Отмена OK Фильтровать по условию С…" at bounding box center [652, 328] width 1285 height 306
drag, startPoint x: 766, startPoint y: 212, endPoint x: 588, endPoint y: 12, distance: 267.8
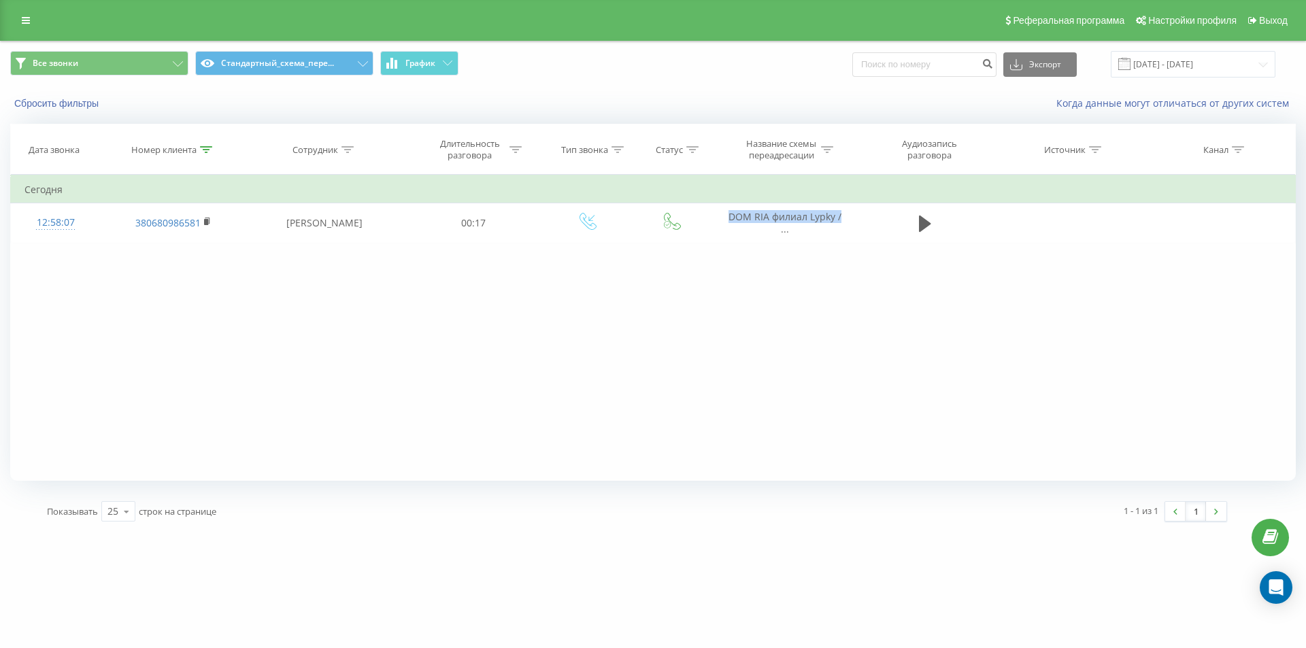
click at [835, 206] on td "DOM RIA филиал Lypky / ..." at bounding box center [784, 222] width 146 height 39
copy span "DOM RIA филиал Lypky /"
